Goal: Transaction & Acquisition: Purchase product/service

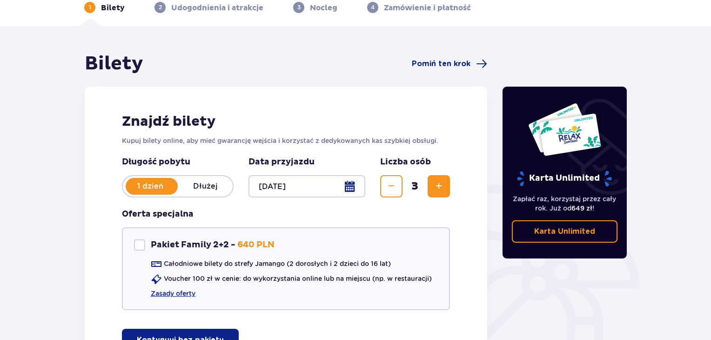
scroll to position [140, 0]
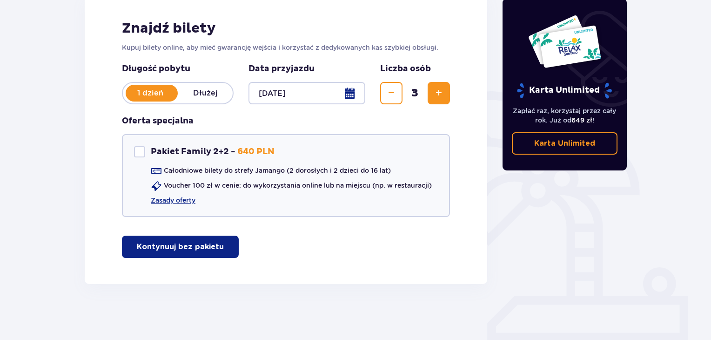
click at [203, 251] on p "Kontynuuj bez pakietu" at bounding box center [180, 246] width 87 height 10
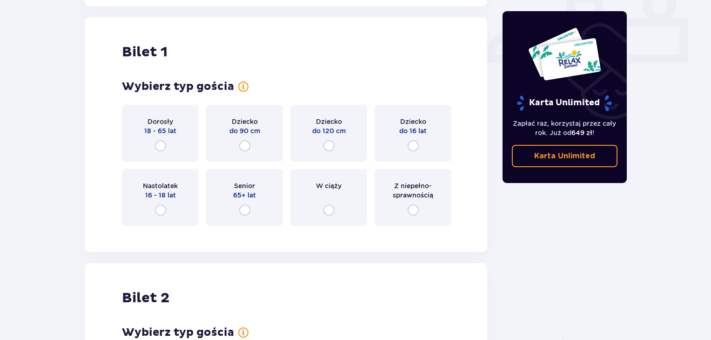
scroll to position [423, 0]
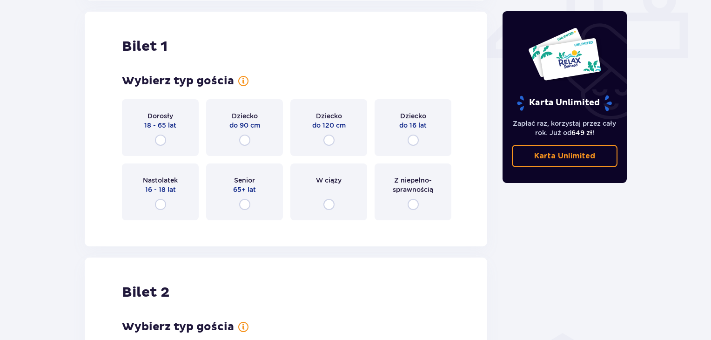
click at [161, 136] on input "radio" at bounding box center [160, 139] width 11 height 11
radio input "true"
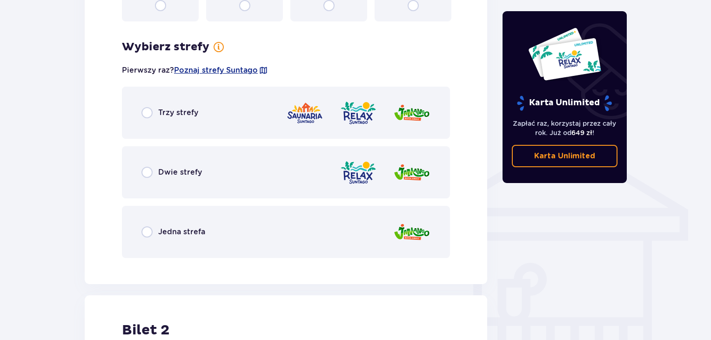
scroll to position [650, 0]
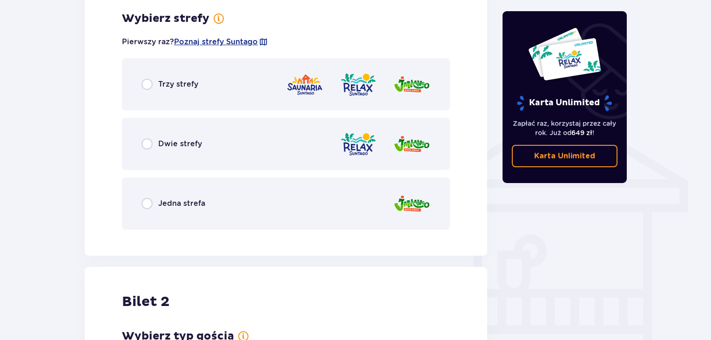
click at [179, 206] on span "Jedna strefa" at bounding box center [181, 203] width 47 height 10
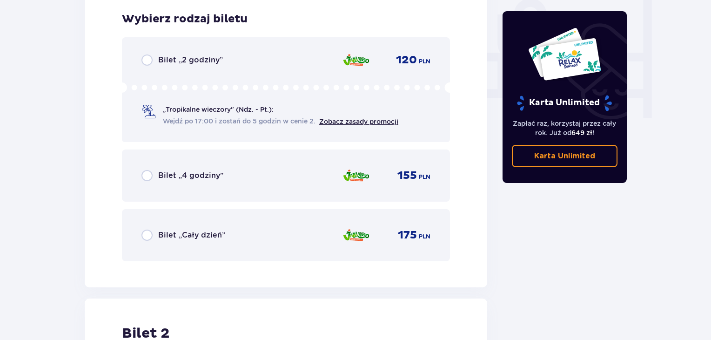
scroll to position [886, 0]
click at [205, 233] on span "Bilet „Cały dzień”" at bounding box center [191, 234] width 67 height 10
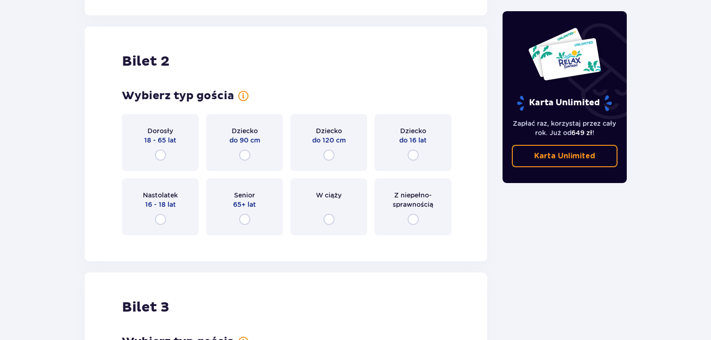
scroll to position [1172, 0]
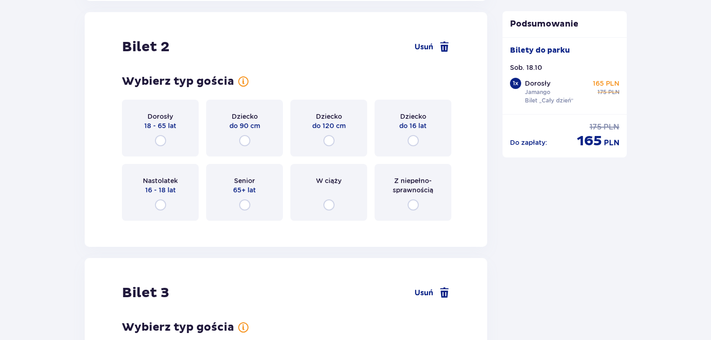
click at [160, 138] on input "radio" at bounding box center [160, 140] width 11 height 11
radio input "true"
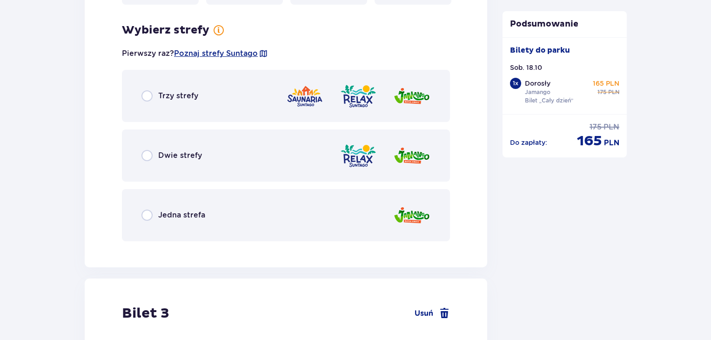
scroll to position [1399, 0]
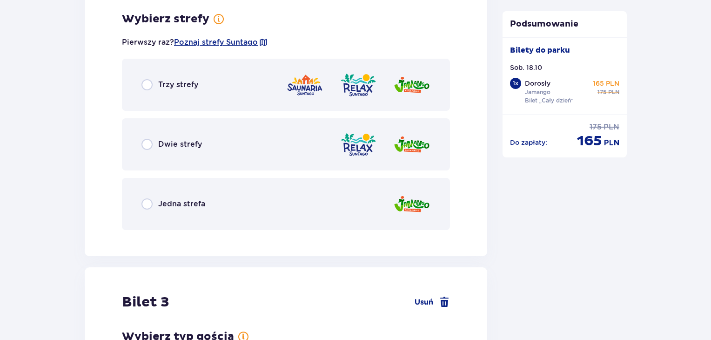
click at [208, 205] on div "Jedna strefa" at bounding box center [286, 204] width 328 height 52
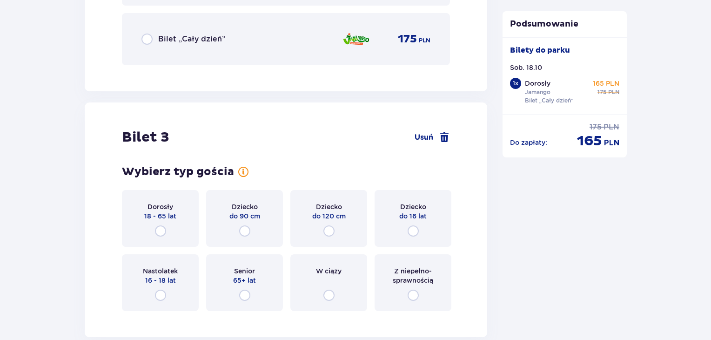
scroll to position [1868, 0]
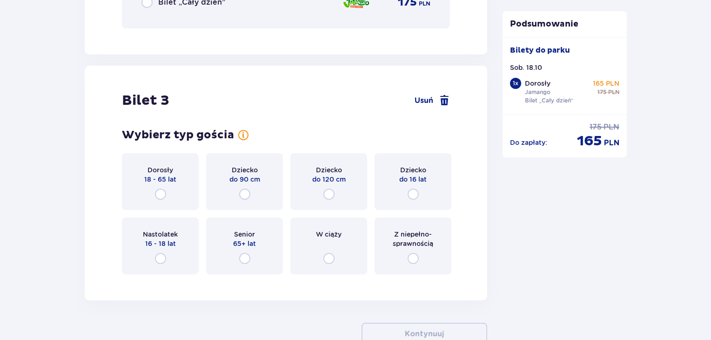
click at [412, 192] on input "radio" at bounding box center [413, 193] width 11 height 11
radio input "true"
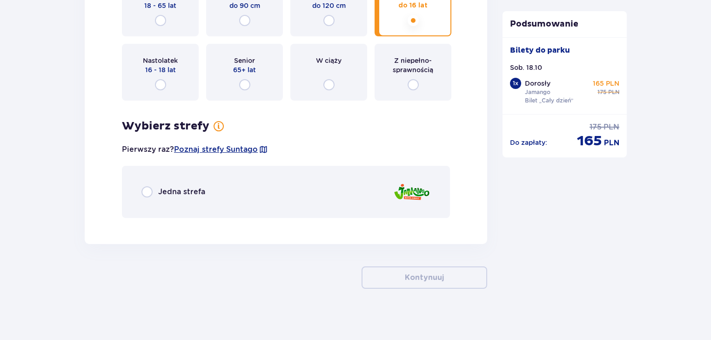
scroll to position [2046, 0]
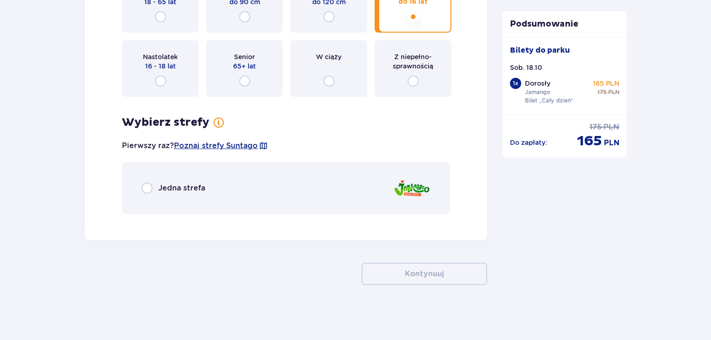
click at [146, 187] on input "radio" at bounding box center [146, 187] width 11 height 11
radio input "true"
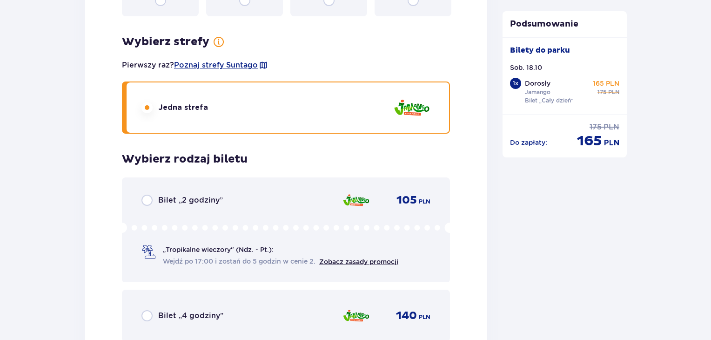
scroll to position [2266, 0]
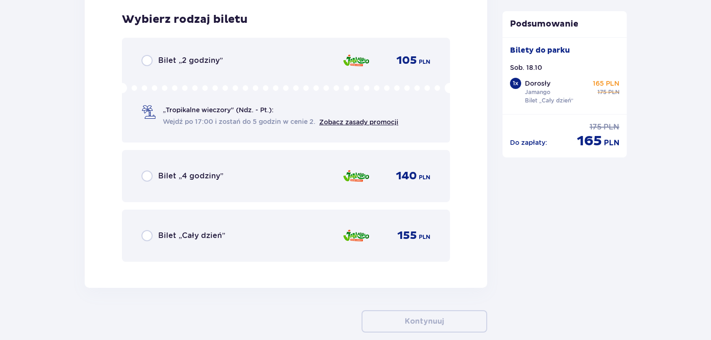
click at [216, 232] on span "Bilet „Cały dzień”" at bounding box center [191, 235] width 67 height 10
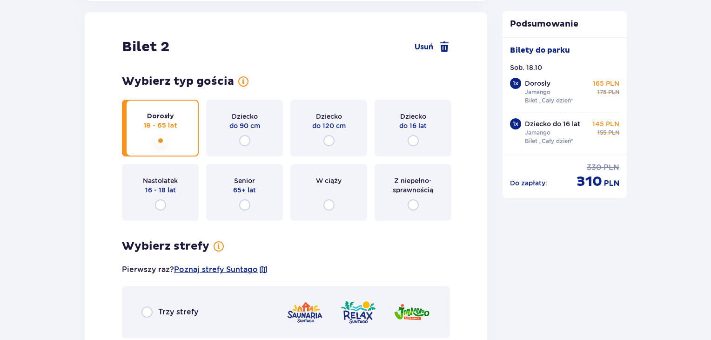
scroll to position [1126, 0]
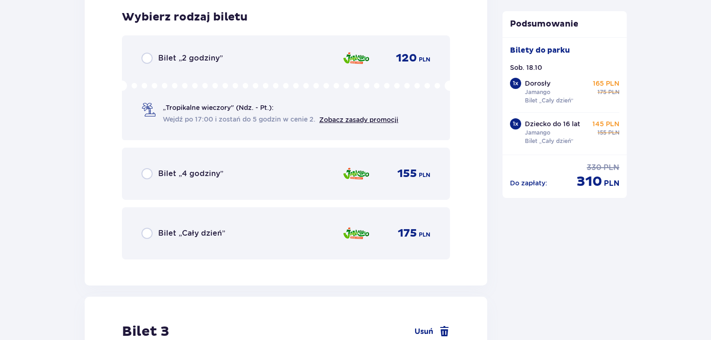
click at [543, 127] on p "Dziecko do 16 lat" at bounding box center [552, 123] width 55 height 9
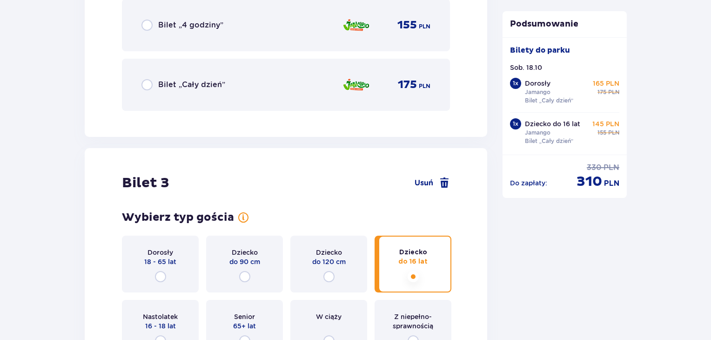
scroll to position [1708, 0]
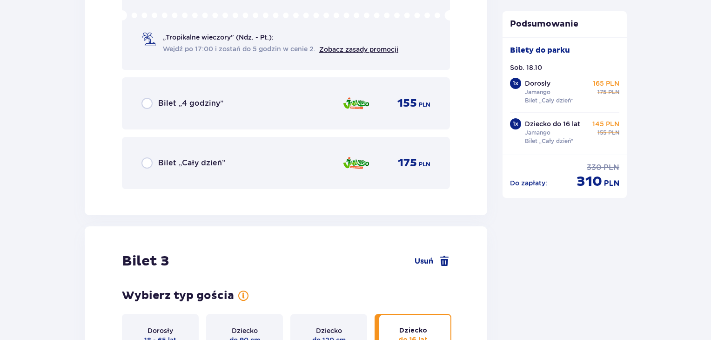
click at [225, 159] on div "Bilet „Cały dzień” 175 PLN" at bounding box center [285, 163] width 289 height 20
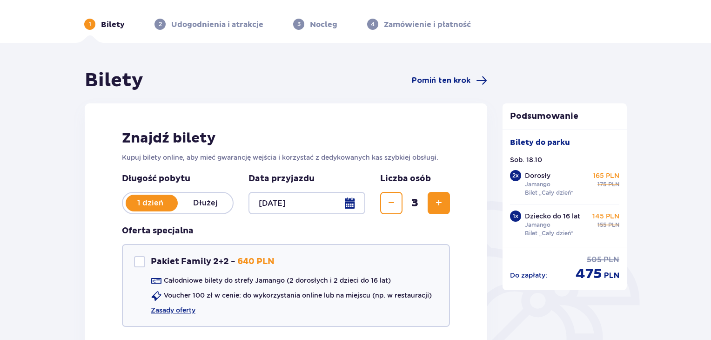
scroll to position [0, 0]
